Goal: Information Seeking & Learning: Check status

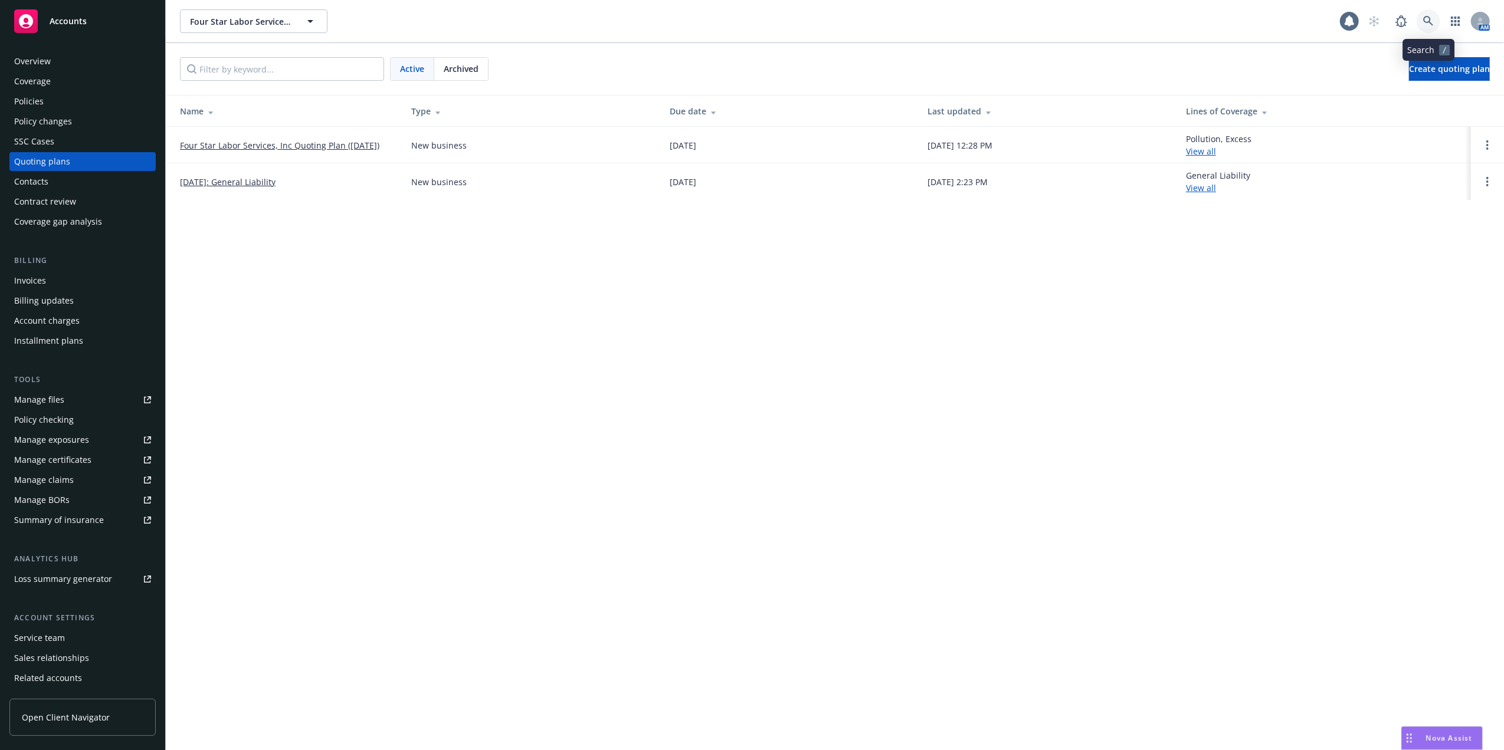
click at [1426, 20] on icon at bounding box center [1428, 21] width 11 height 11
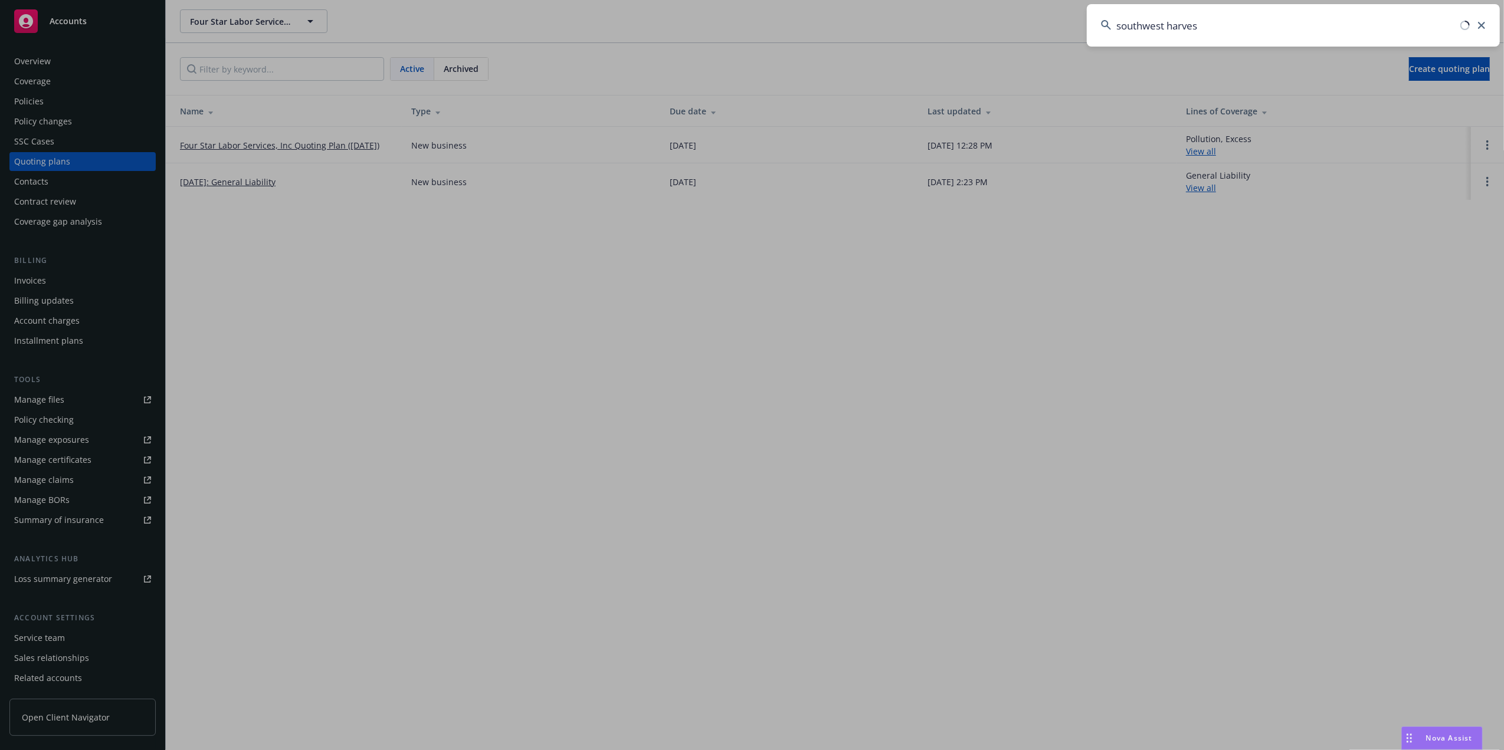
type input "southwest harvest"
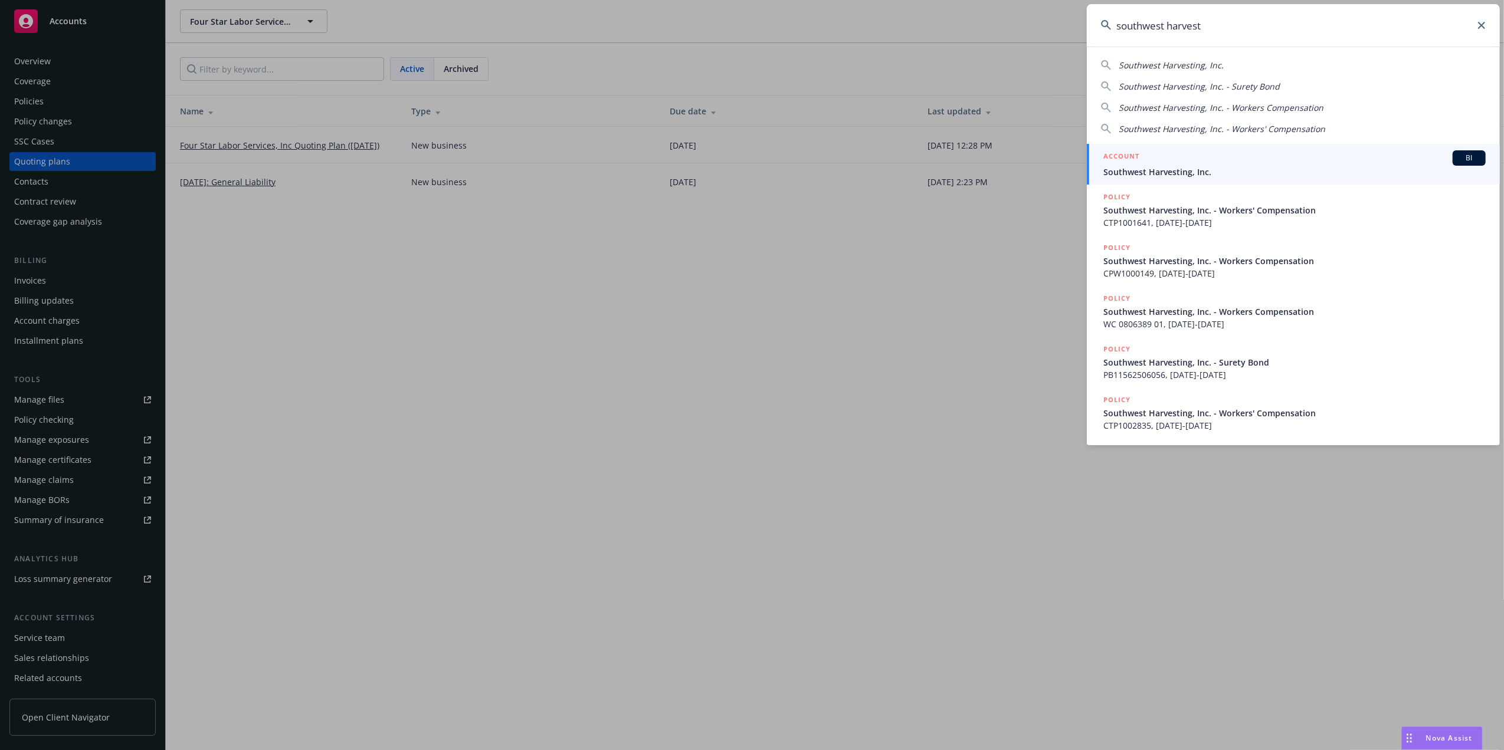
click at [1147, 161] on div "ACCOUNT BI" at bounding box center [1294, 157] width 382 height 15
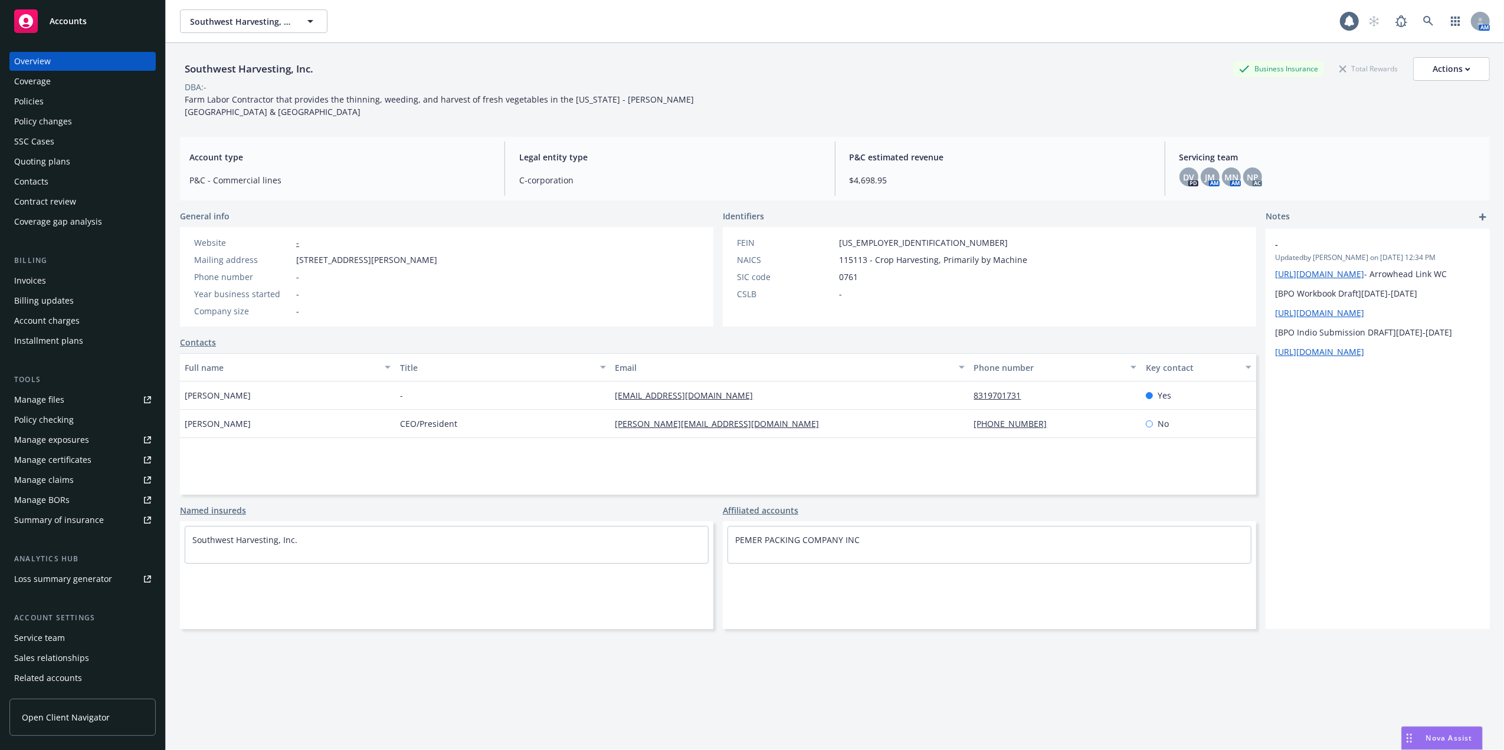
click at [34, 102] on div "Policies" at bounding box center [28, 101] width 29 height 19
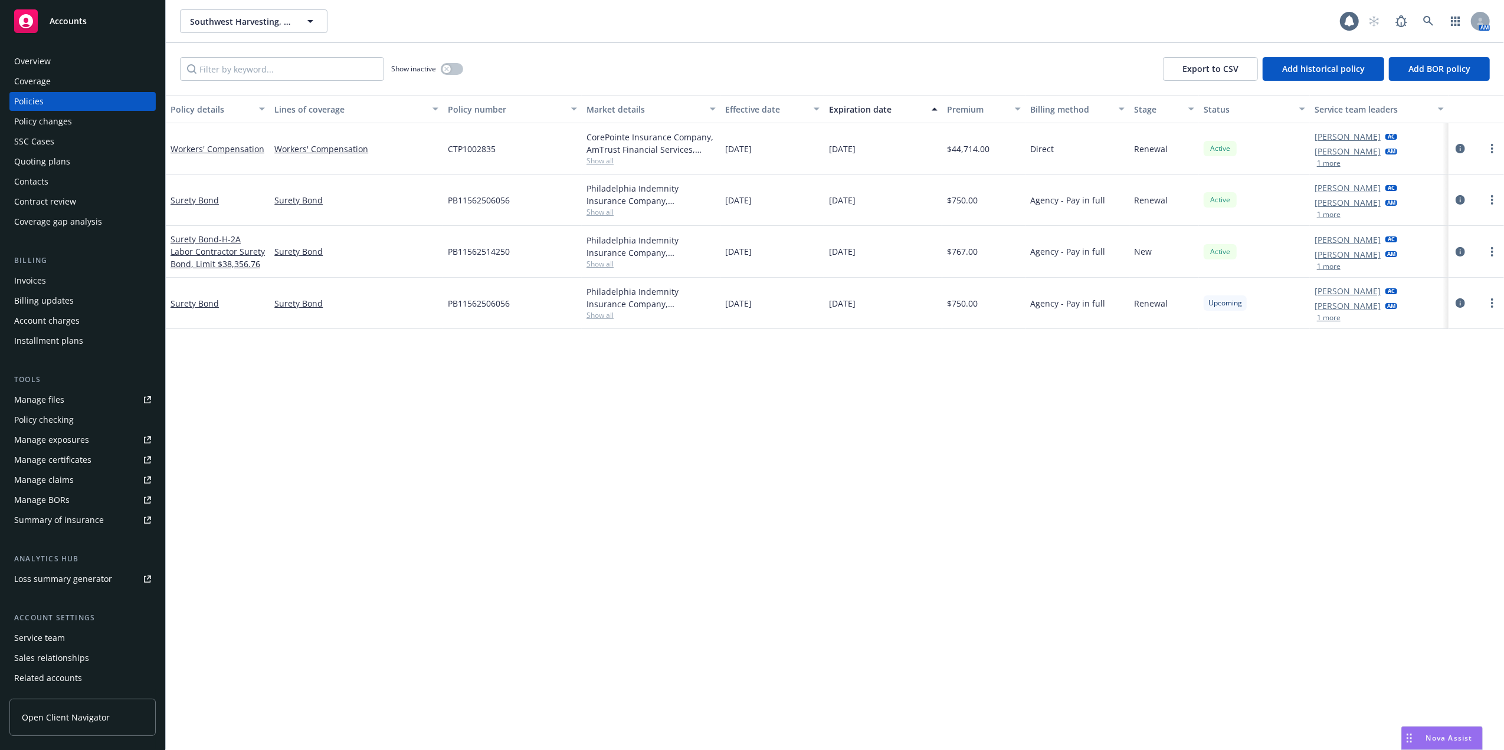
click at [43, 159] on div "Quoting plans" at bounding box center [42, 161] width 56 height 19
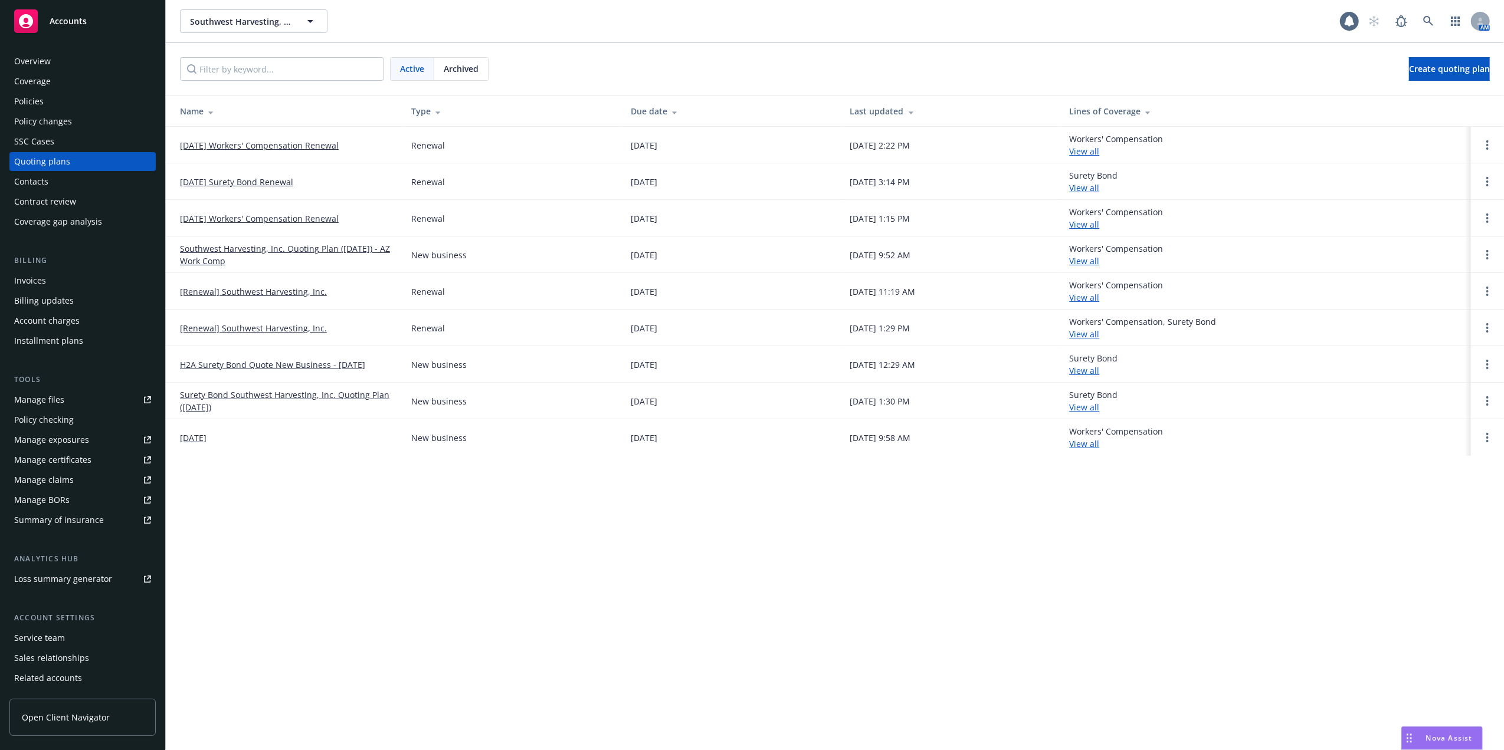
click at [251, 142] on link "[DATE] Workers' Compensation Renewal" at bounding box center [259, 145] width 159 height 12
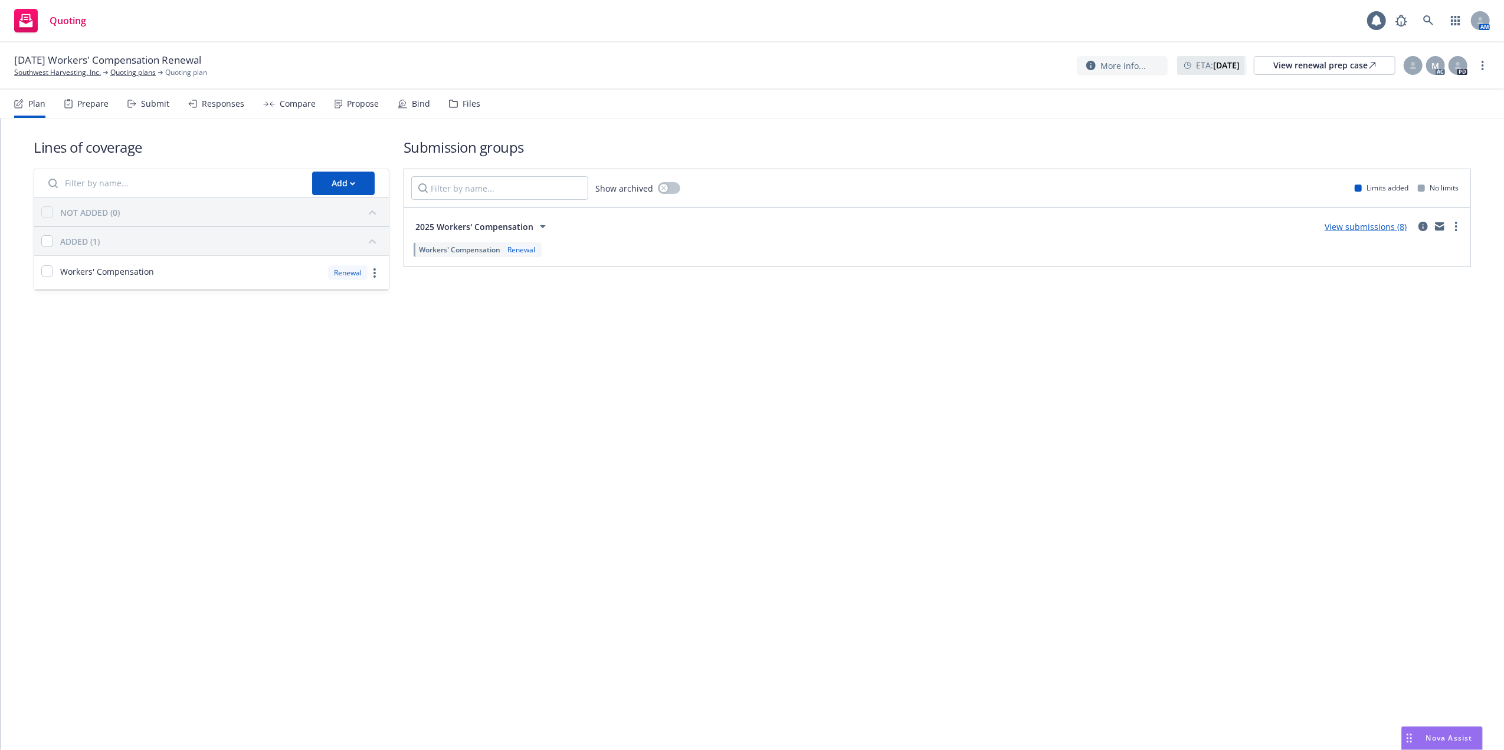
click at [1357, 229] on link "View submissions (8)" at bounding box center [1365, 226] width 82 height 11
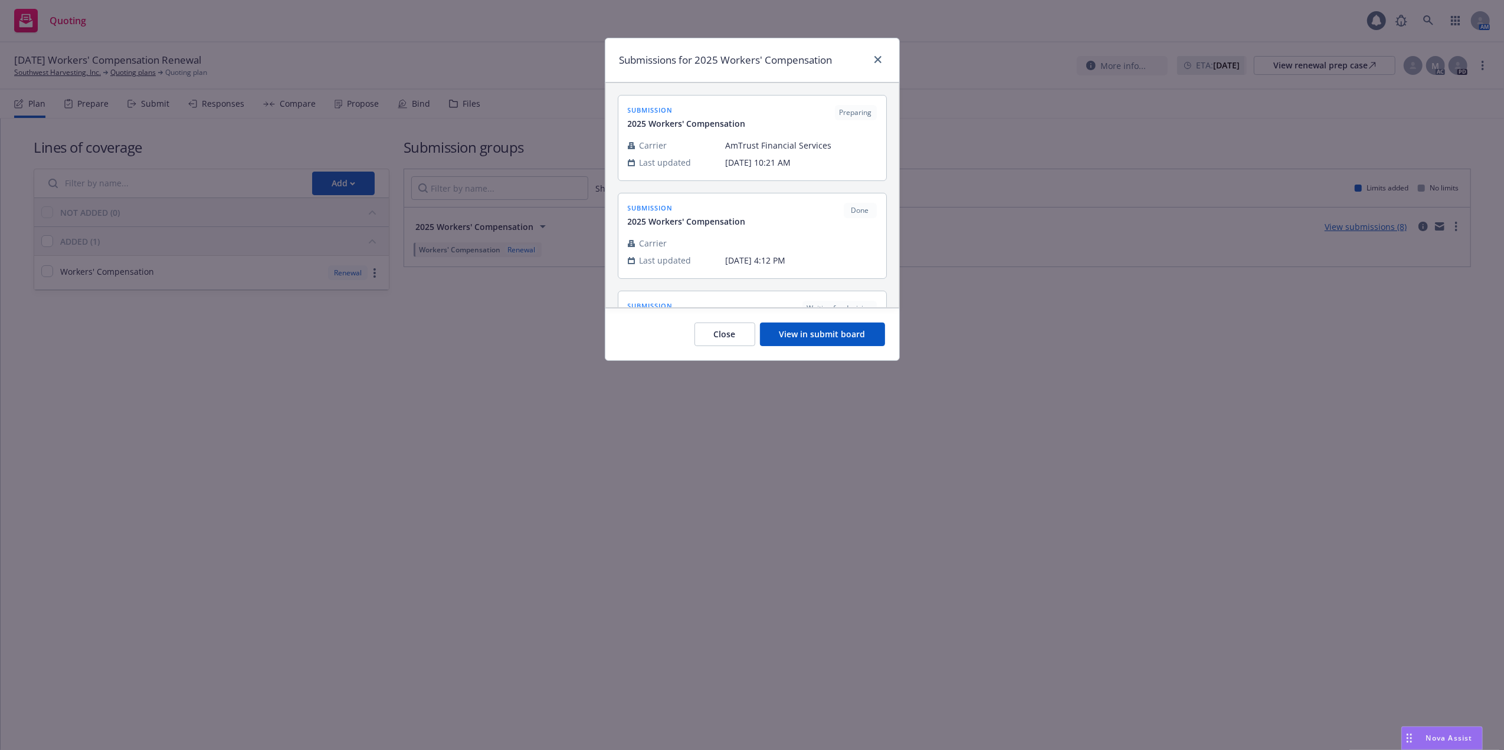
click at [816, 335] on button "View in submit board" at bounding box center [822, 335] width 125 height 24
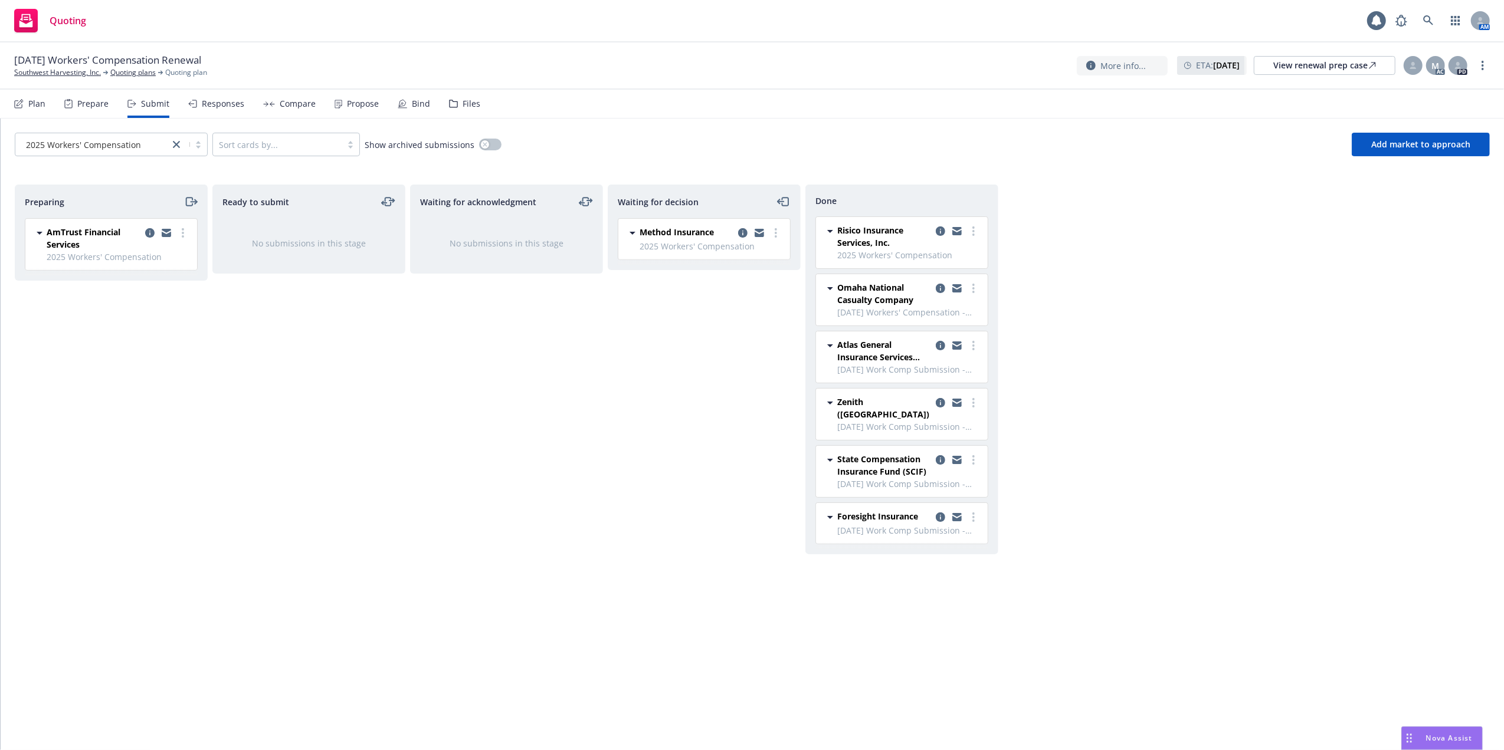
click at [210, 100] on div "Responses" at bounding box center [223, 103] width 42 height 9
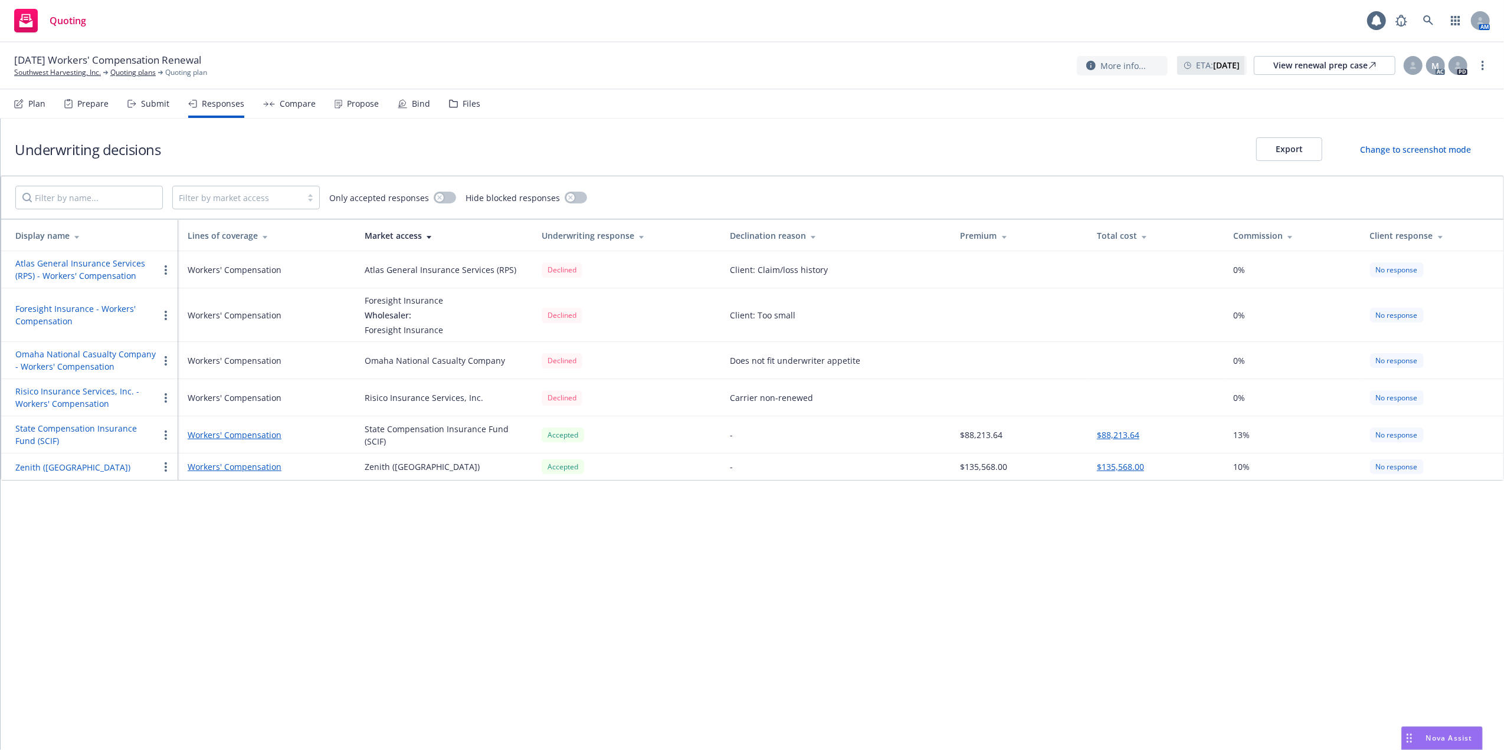
click at [29, 431] on button "State Compensation Insurance Fund (SCIF)" at bounding box center [86, 434] width 143 height 25
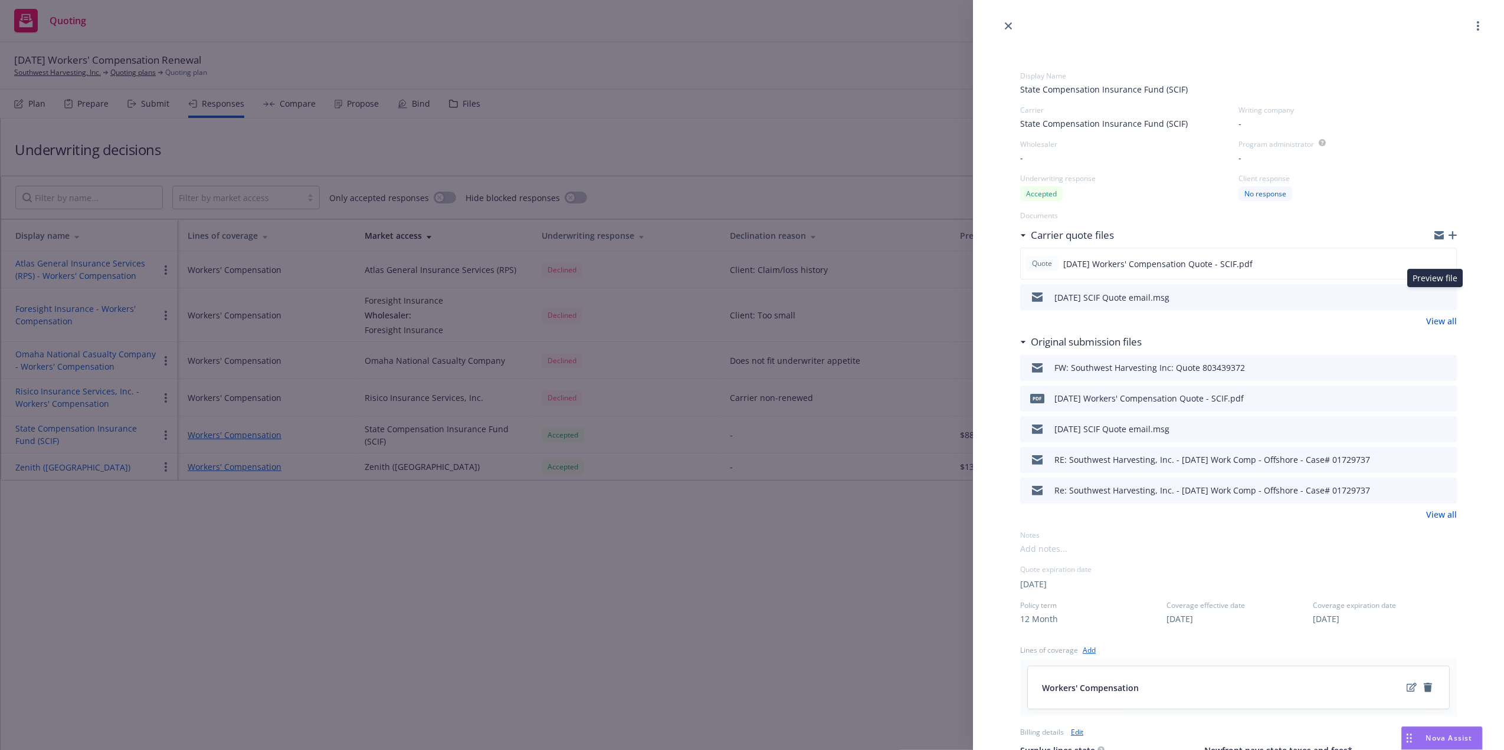
click at [1440, 298] on icon "preview file" at bounding box center [1445, 297] width 11 height 8
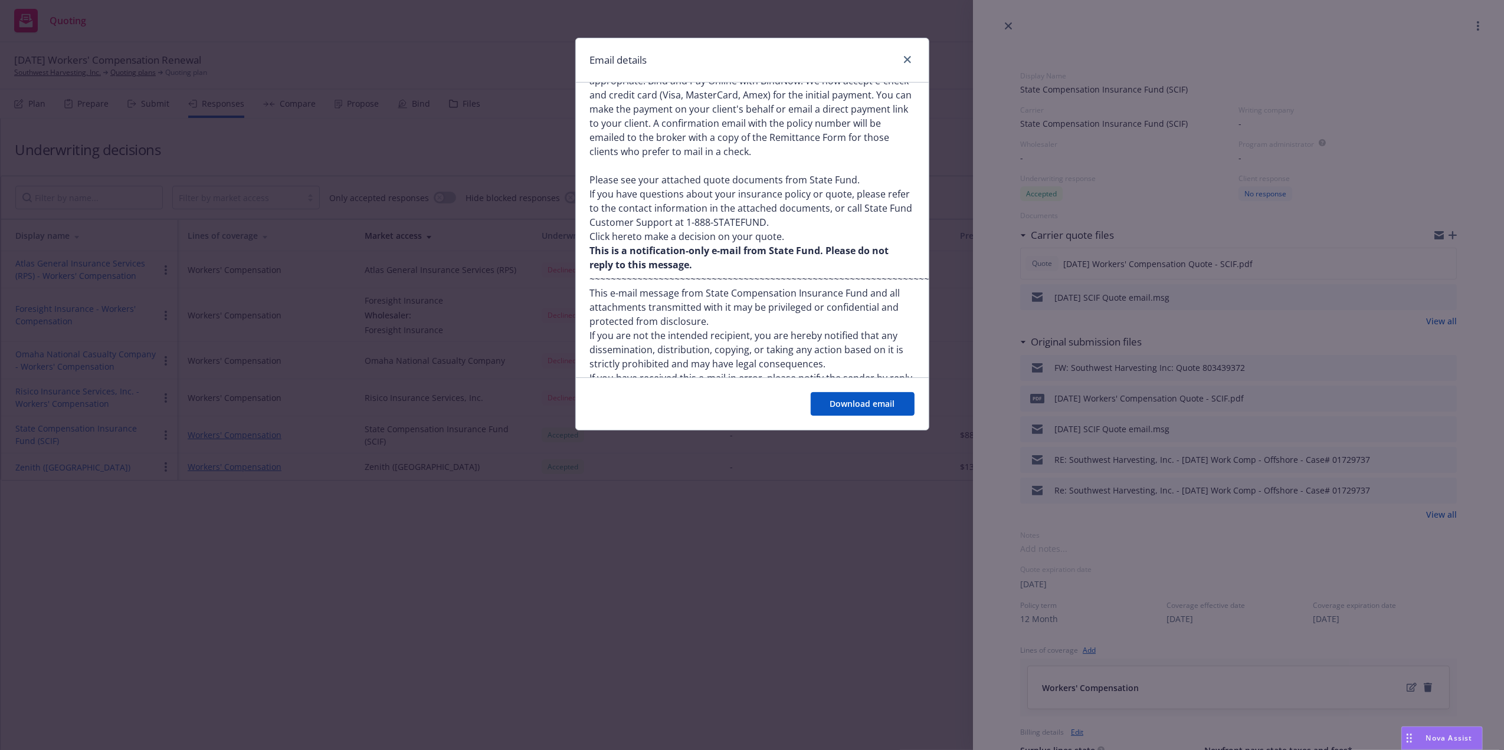
scroll to position [776, 0]
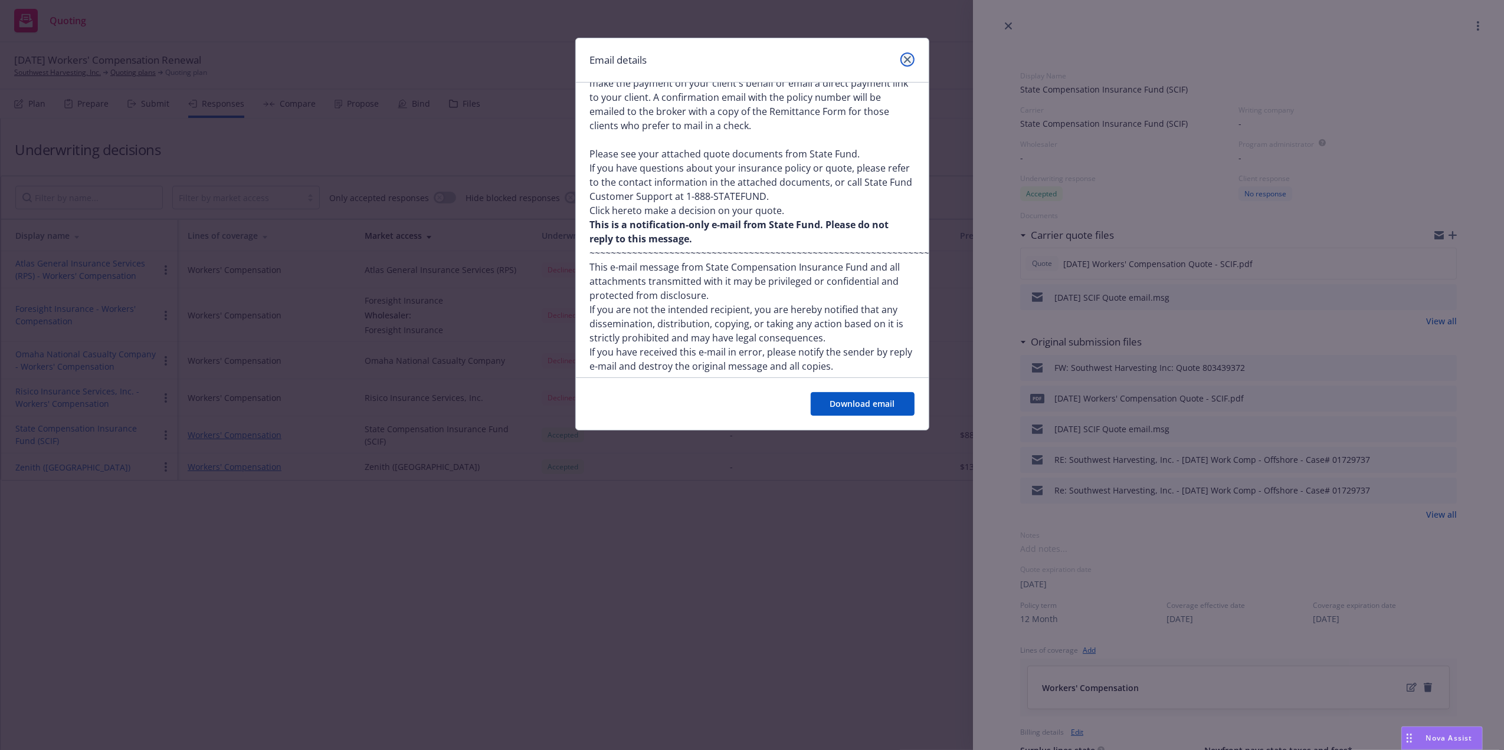
click at [904, 57] on icon "close" at bounding box center [907, 59] width 7 height 7
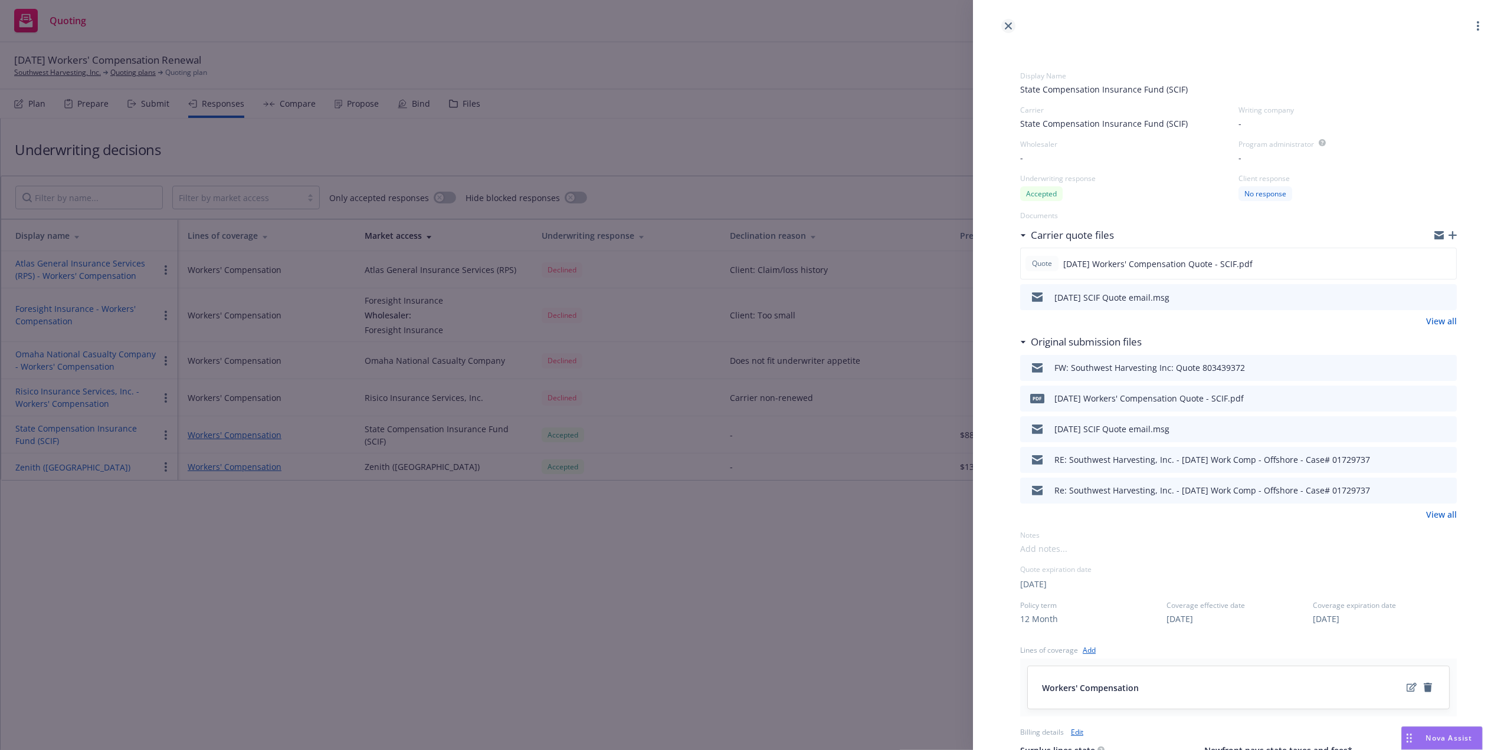
click at [1008, 25] on icon "close" at bounding box center [1008, 25] width 7 height 7
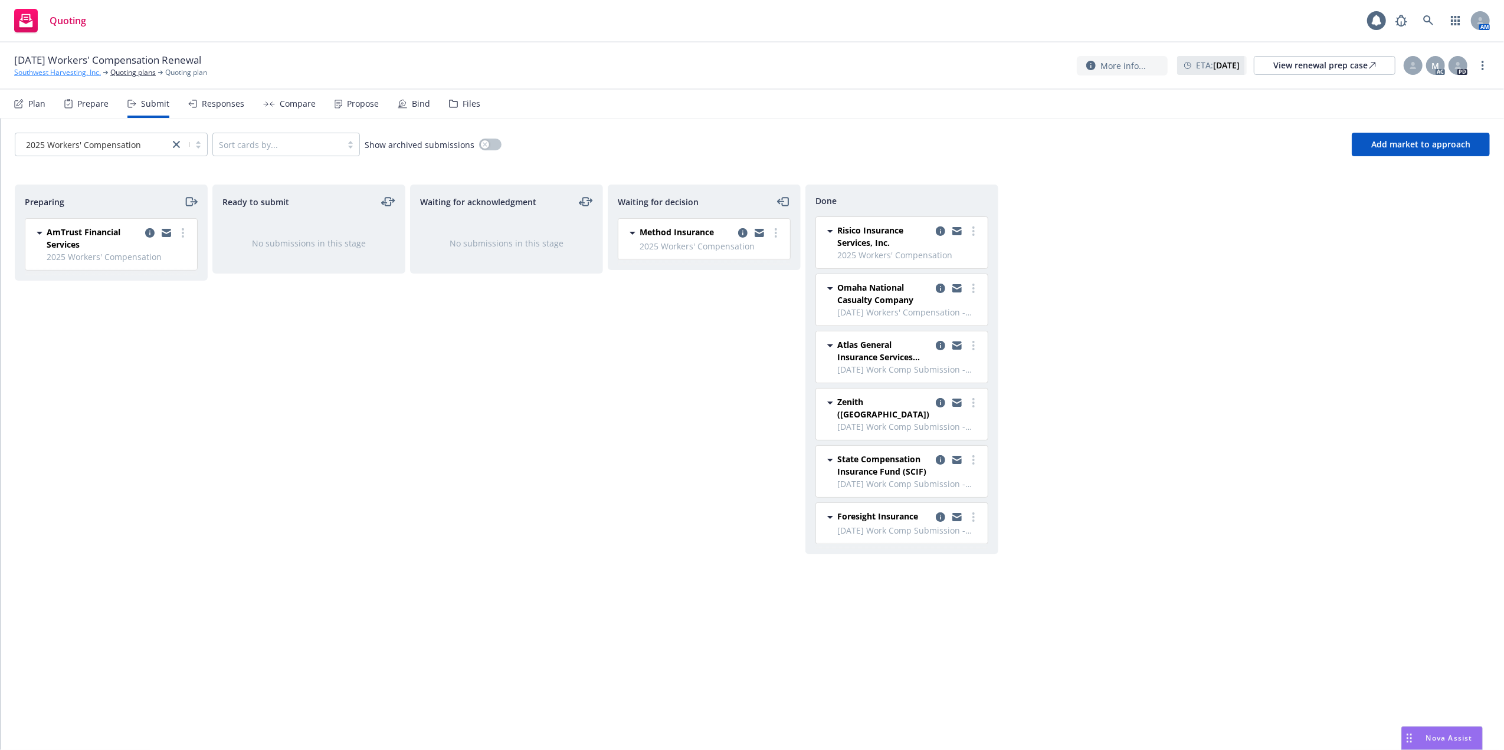
click at [60, 72] on link "Southwest Harvesting, Inc." at bounding box center [57, 72] width 87 height 11
